Goal: Information Seeking & Learning: Learn about a topic

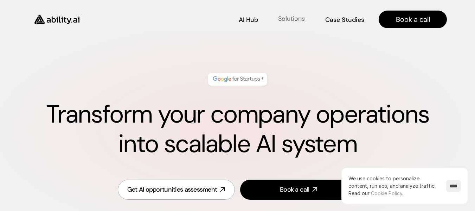
click at [293, 21] on p "Solutions" at bounding box center [291, 18] width 27 height 9
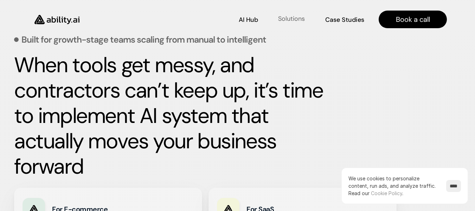
scroll to position [292, 0]
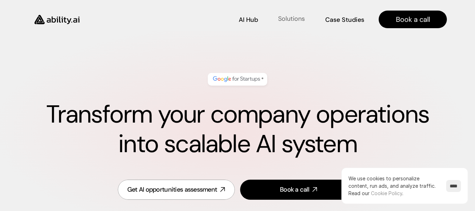
click at [301, 22] on p "Solutions" at bounding box center [291, 18] width 27 height 9
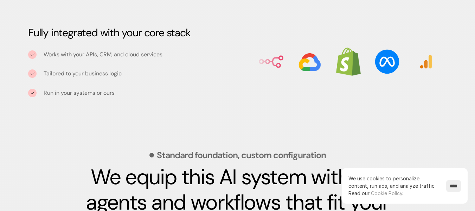
scroll to position [925, 0]
